Goal: Use online tool/utility

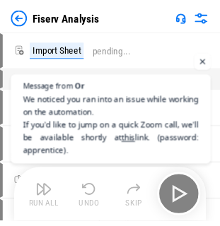
scroll to position [768, 0]
